Goal: Navigation & Orientation: Find specific page/section

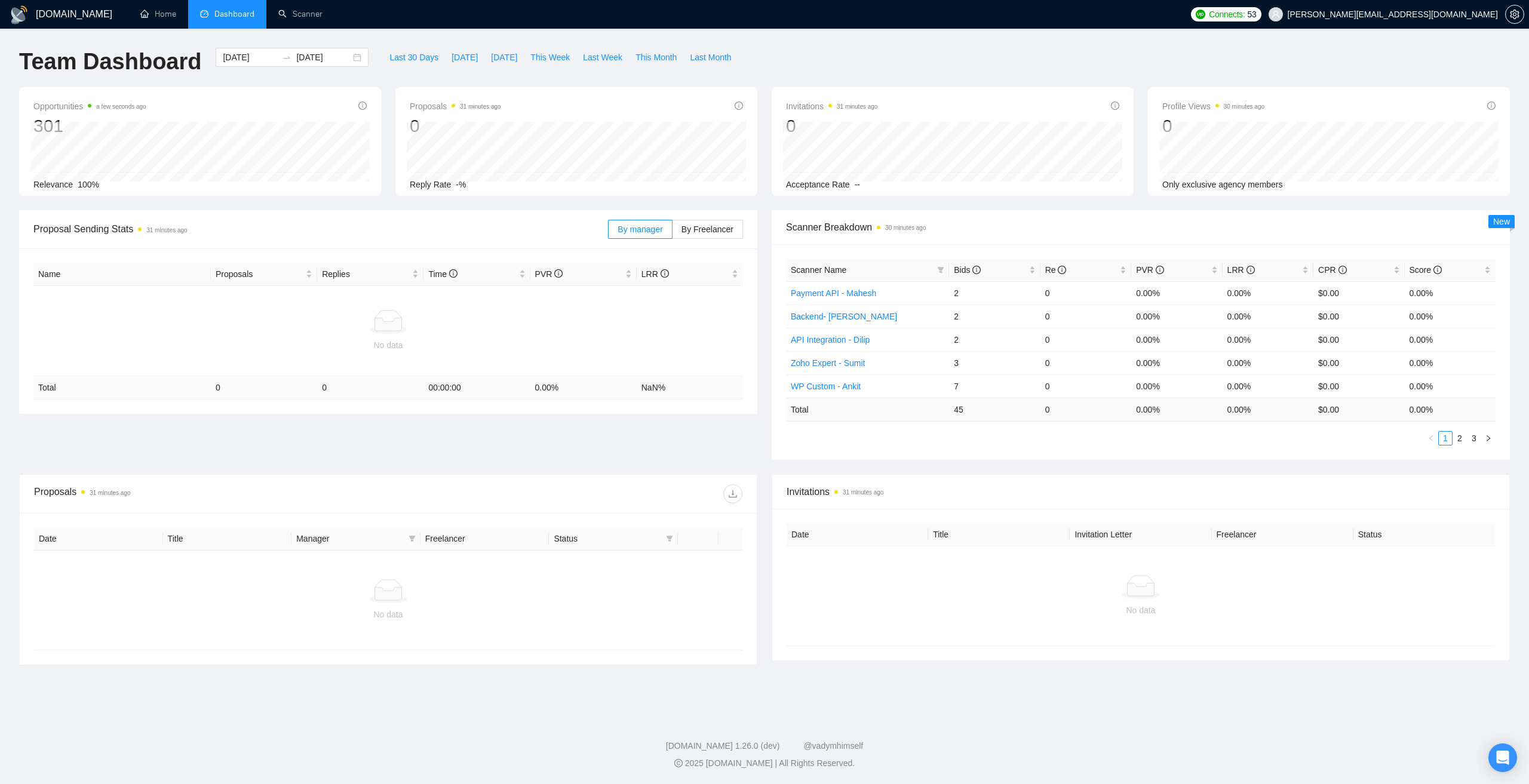
click at [1425, 14] on span "[PERSON_NAME][EMAIL_ADDRESS][DOMAIN_NAME]" at bounding box center [1393, 14] width 210 height 0
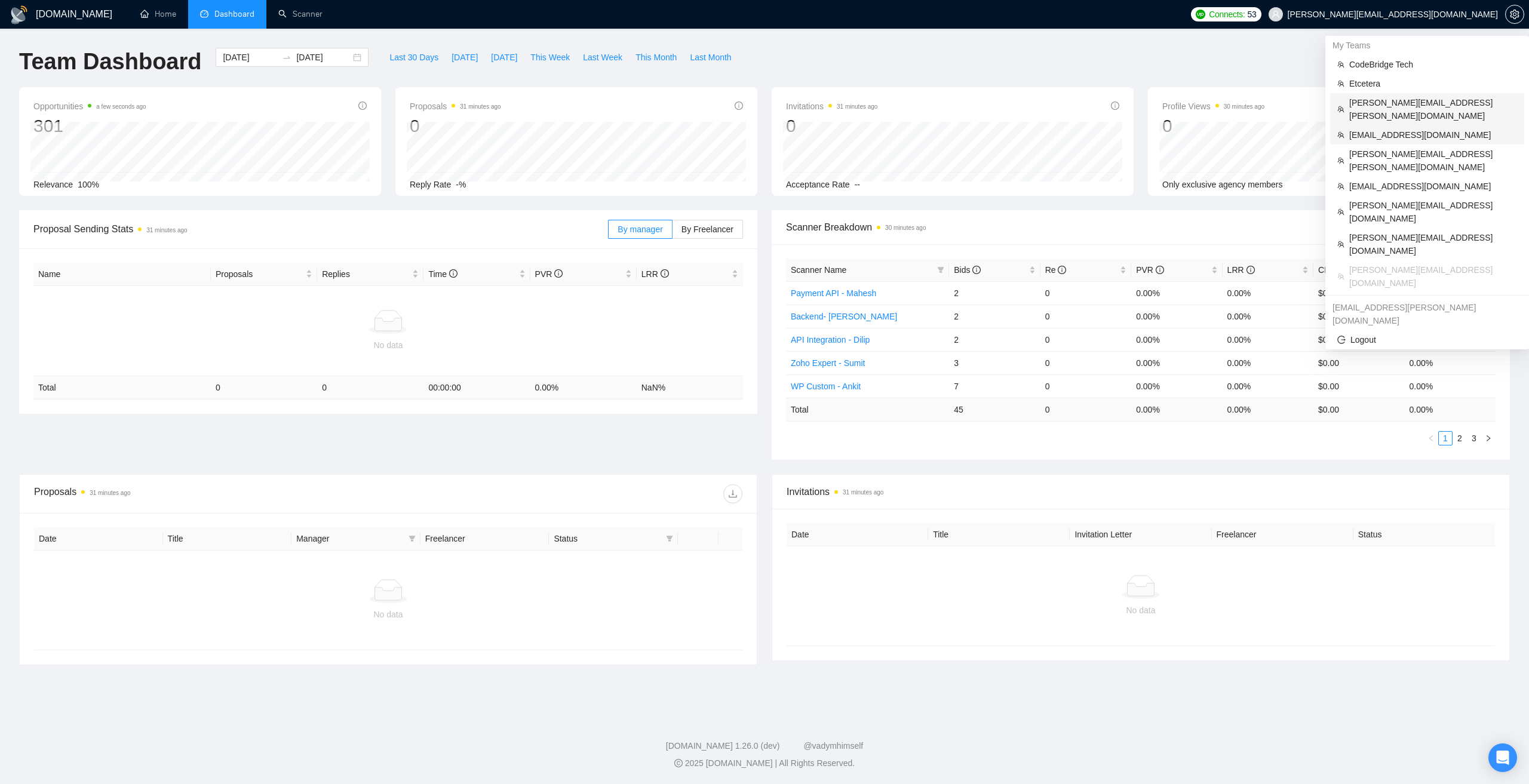
click at [1380, 129] on span "[EMAIL_ADDRESS][DOMAIN_NAME]" at bounding box center [1433, 135] width 168 height 13
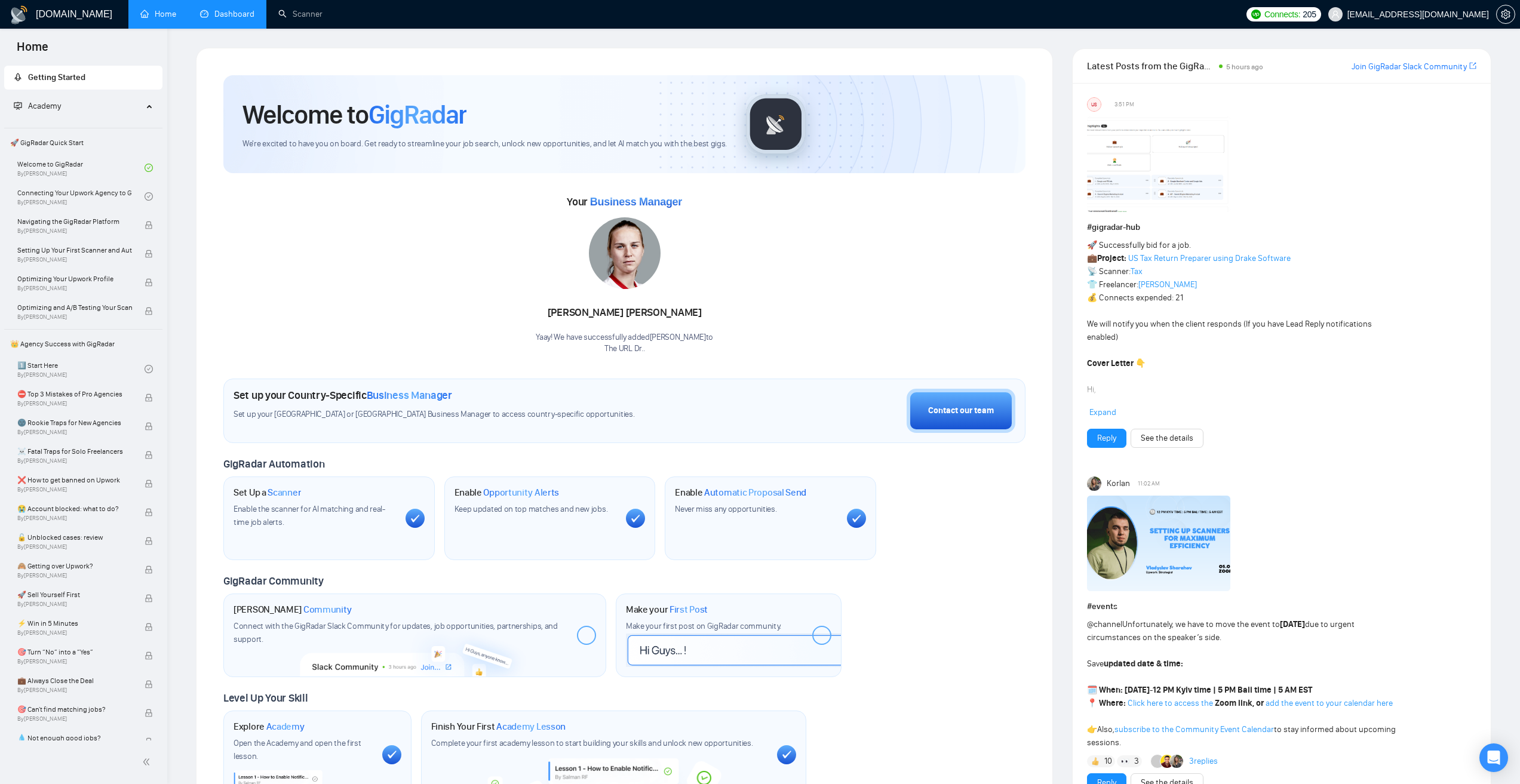
click at [240, 15] on link "Dashboard" at bounding box center [227, 14] width 55 height 10
